Goal: Information Seeking & Learning: Compare options

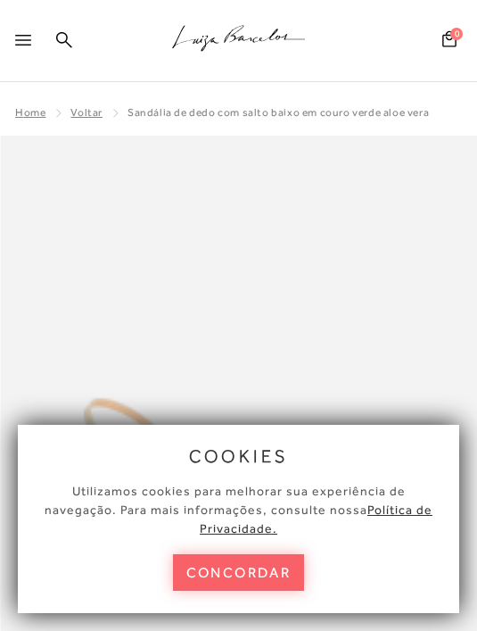
click at [234, 591] on button "concordar" at bounding box center [239, 572] width 132 height 37
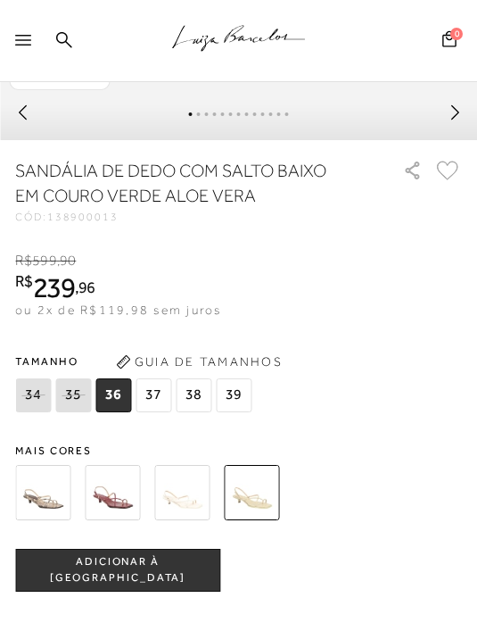
click at [112, 508] on img at bounding box center [112, 492] width 55 height 55
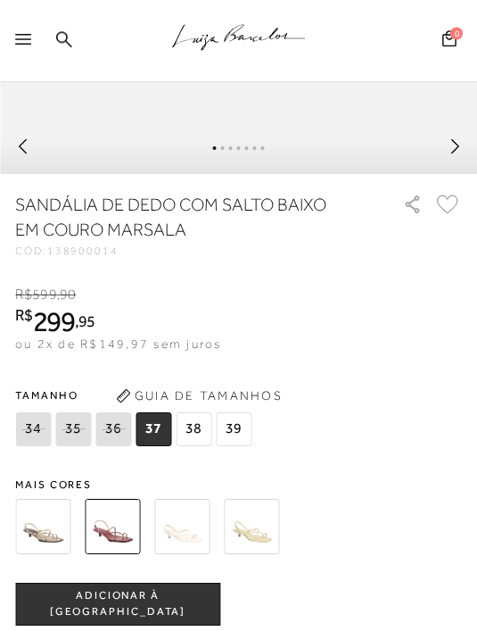
click at [34, 533] on img at bounding box center [42, 527] width 55 height 55
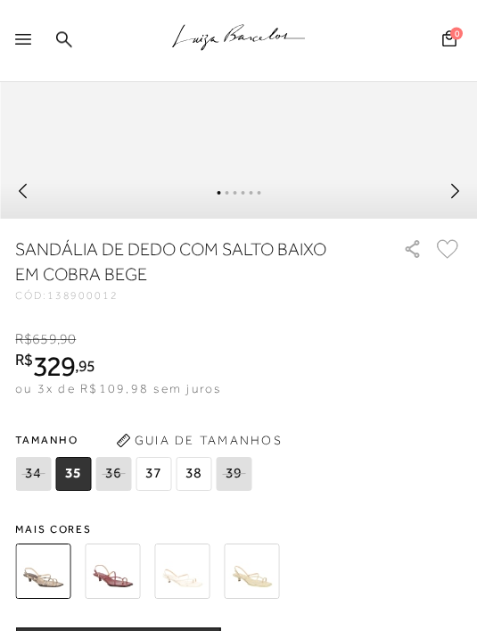
scroll to position [683, 0]
click at [250, 579] on img at bounding box center [251, 570] width 55 height 55
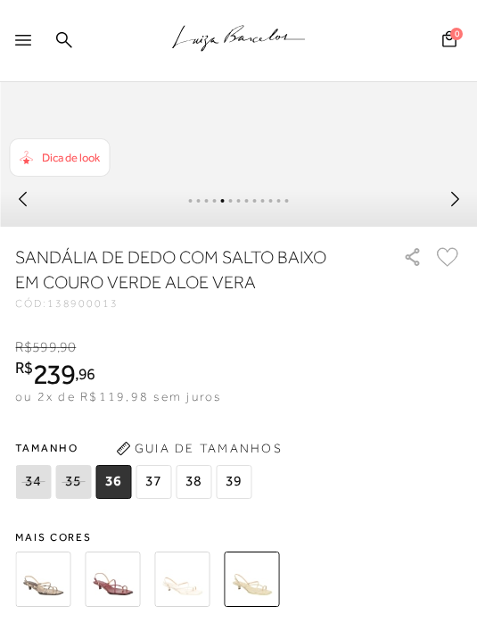
scroll to position [678, 0]
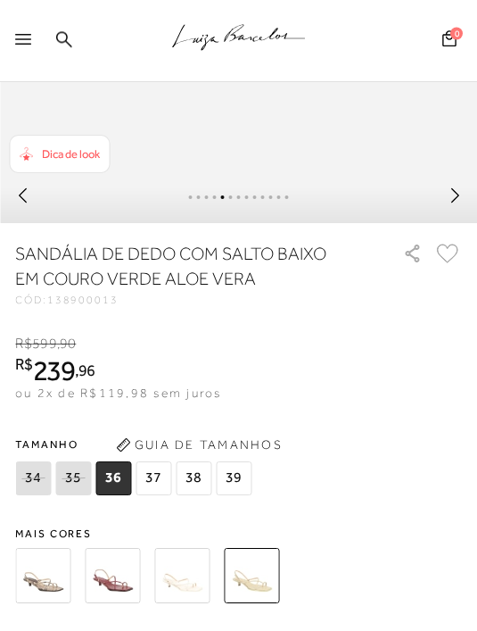
click at [183, 584] on img at bounding box center [181, 576] width 55 height 55
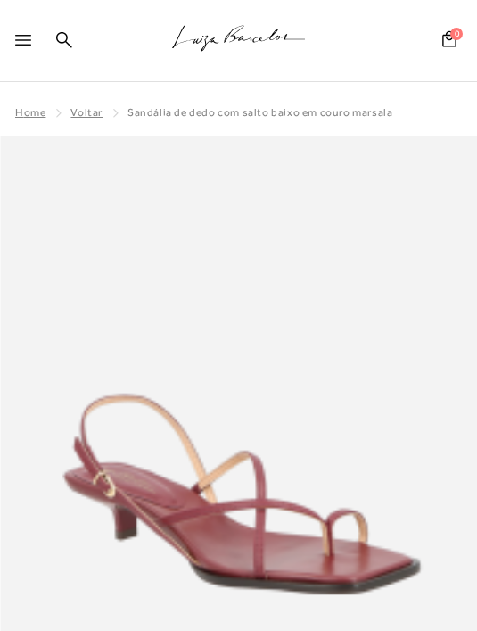
scroll to position [819, 0]
